Goal: Information Seeking & Learning: Learn about a topic

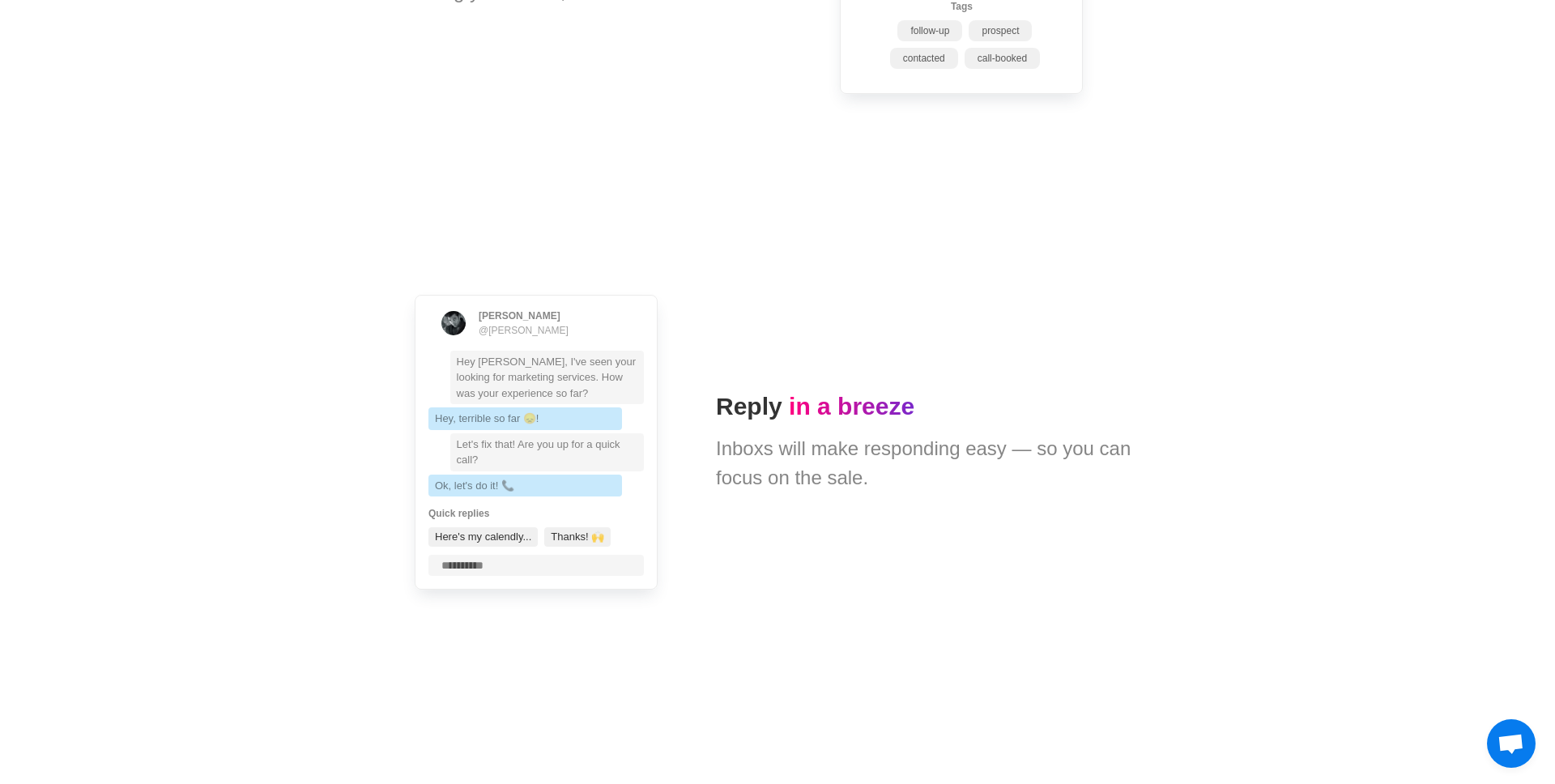
scroll to position [2760, 0]
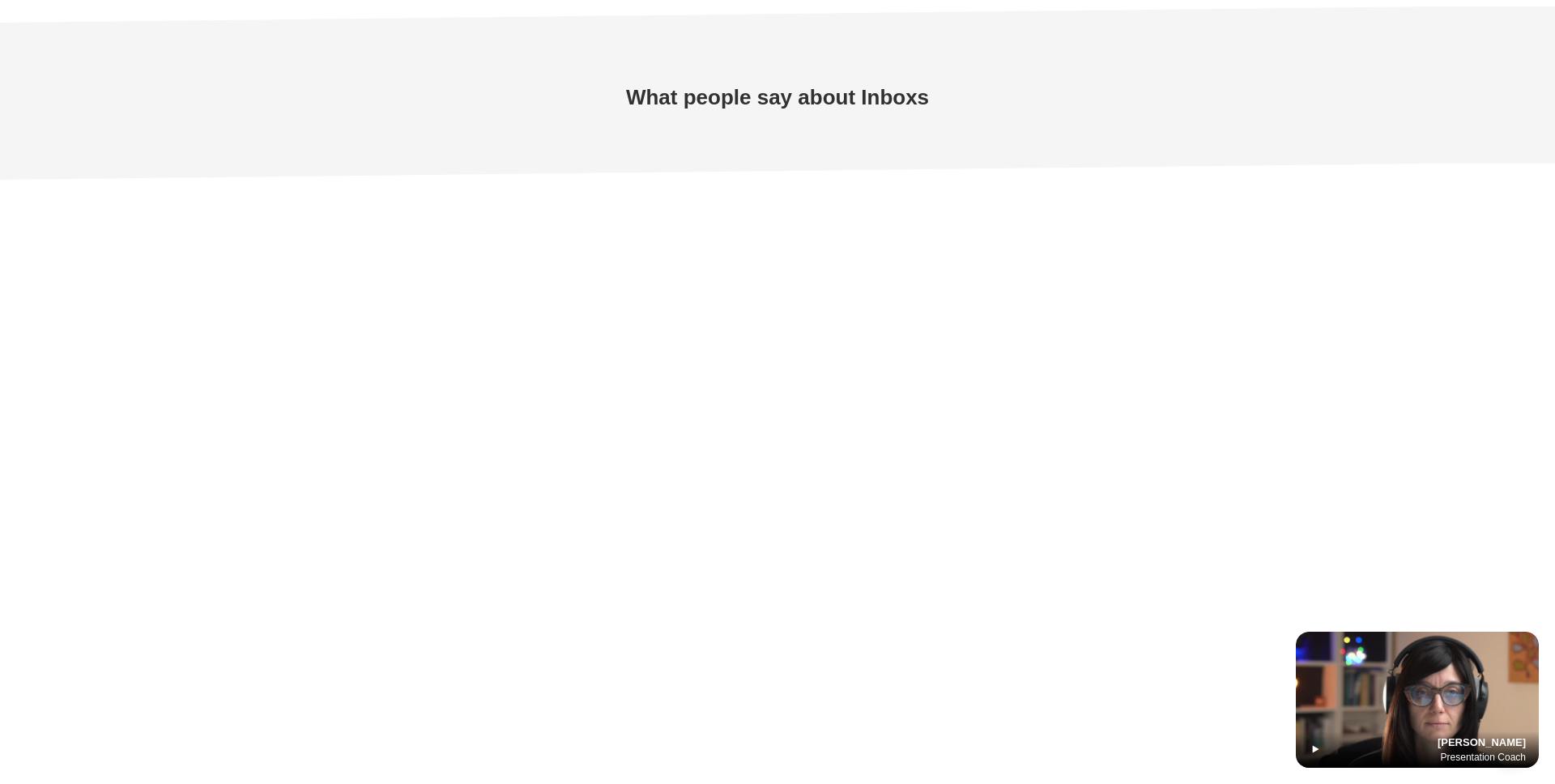
type textarea "*"
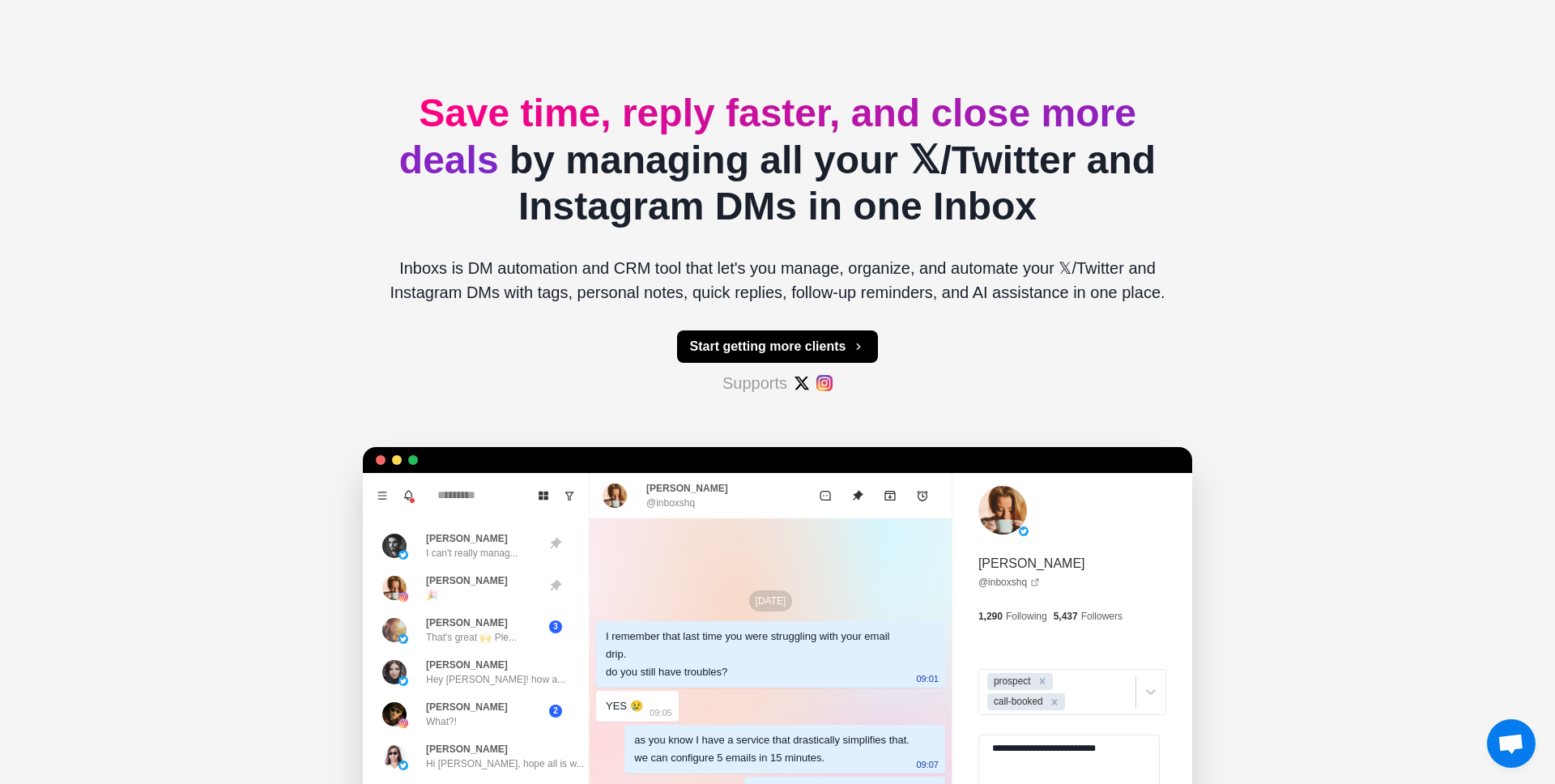
scroll to position [0, 0]
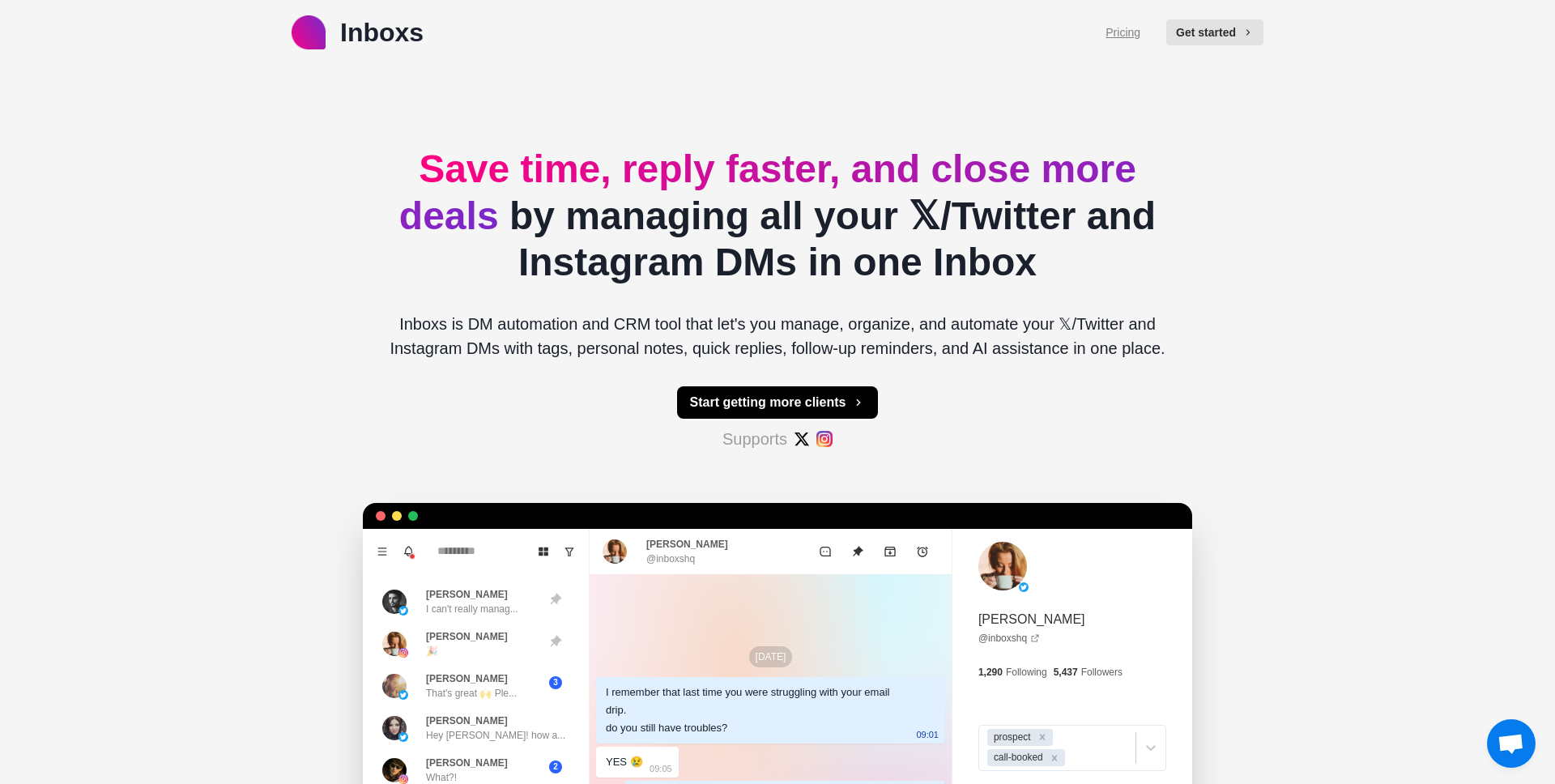
click at [1117, 32] on link "Pricing" at bounding box center [1123, 33] width 35 height 17
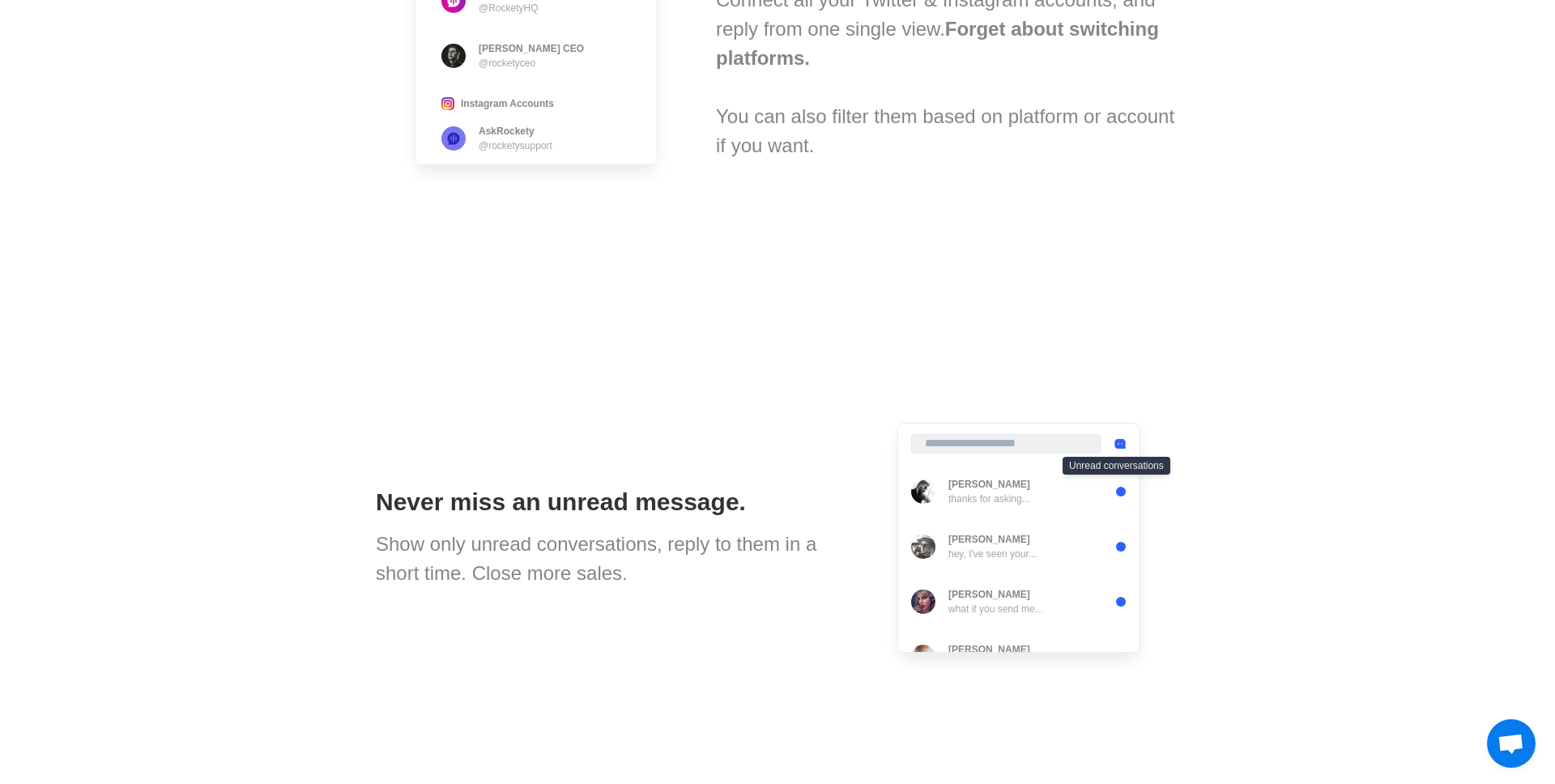
scroll to position [329, 0]
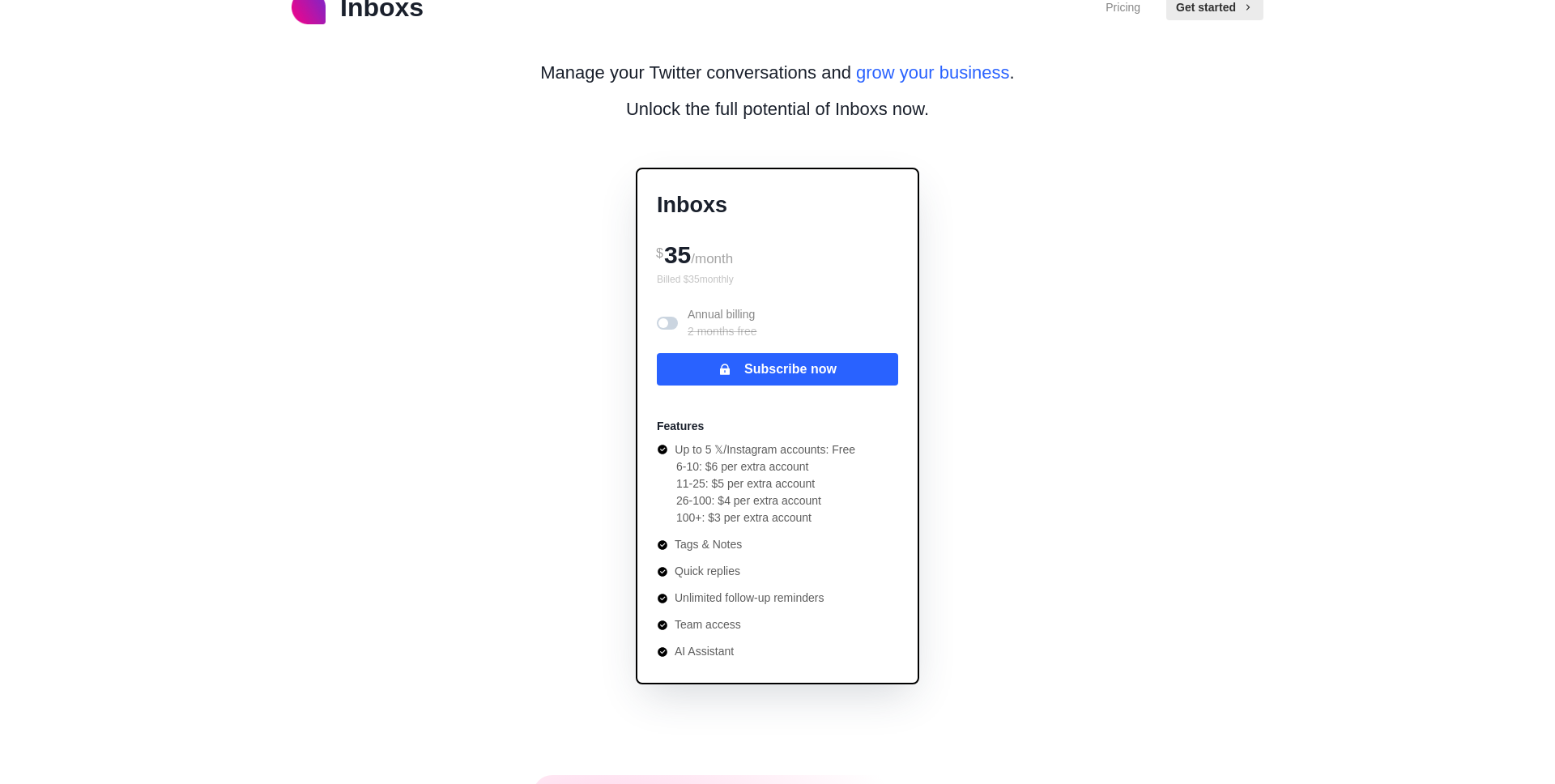
scroll to position [29, 0]
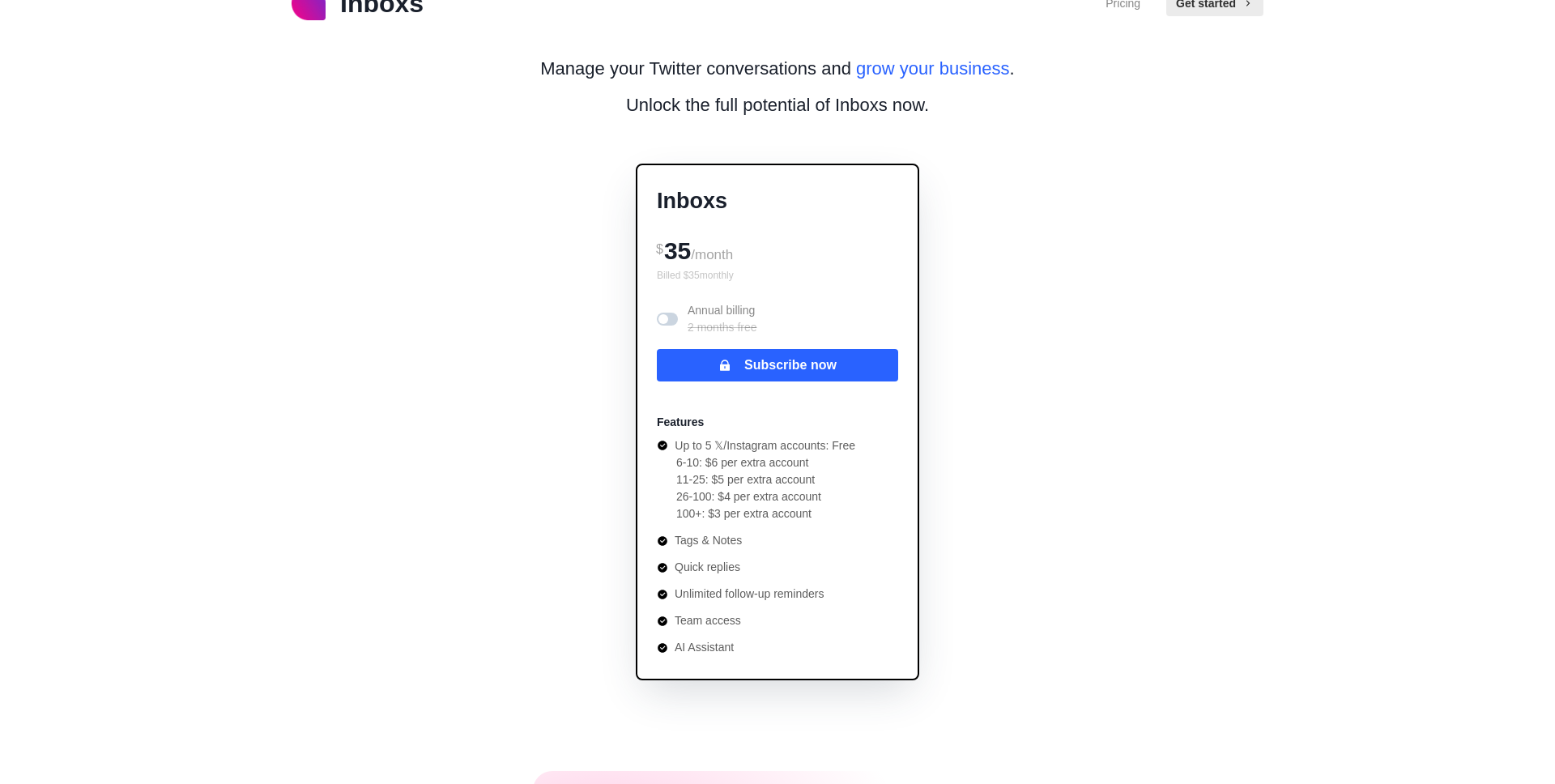
click at [676, 312] on label at bounding box center [666, 319] width 21 height 13
click at [675, 316] on span at bounding box center [671, 319] width 10 height 10
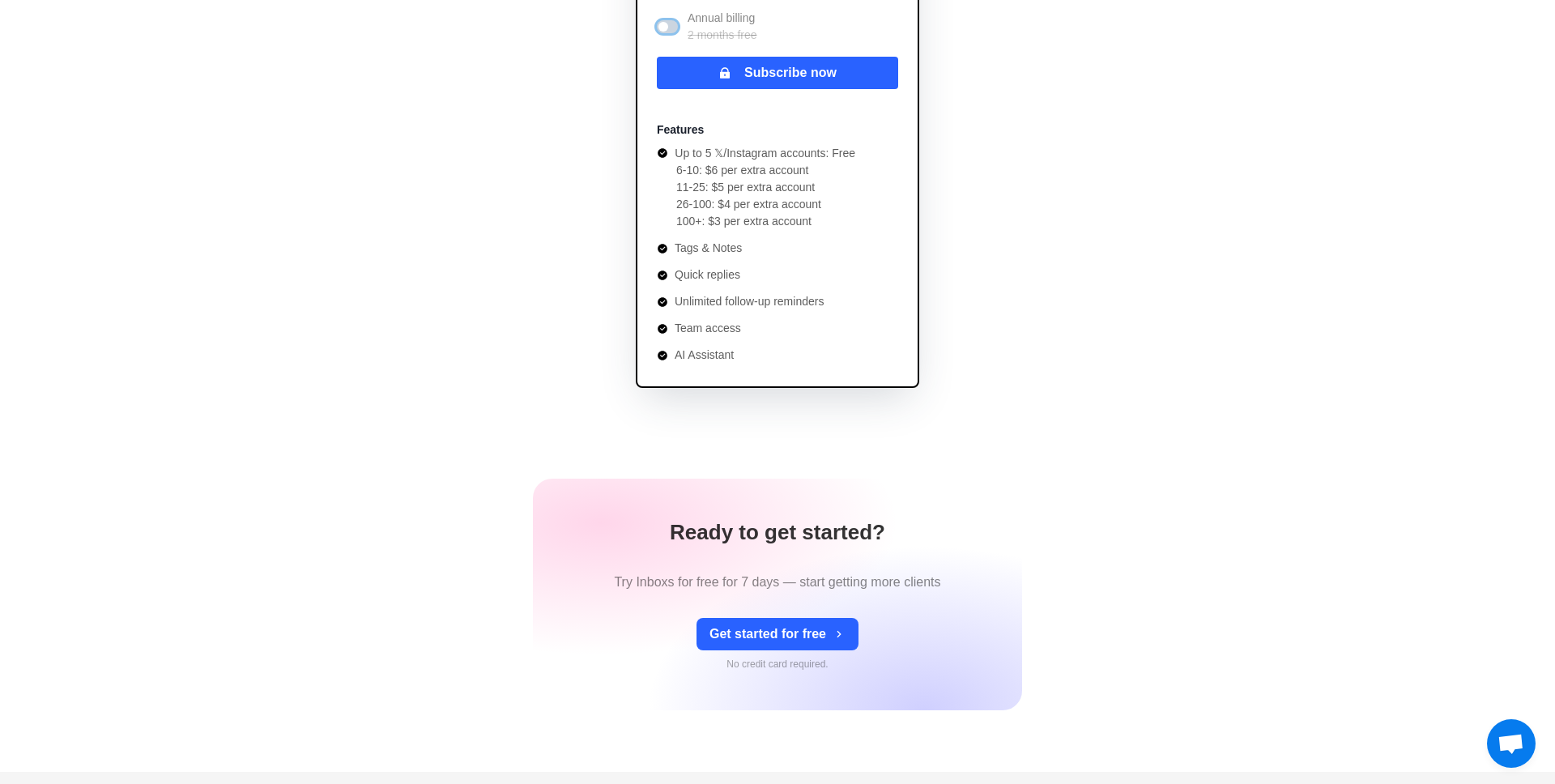
scroll to position [0, 0]
